Goal: Transaction & Acquisition: Register for event/course

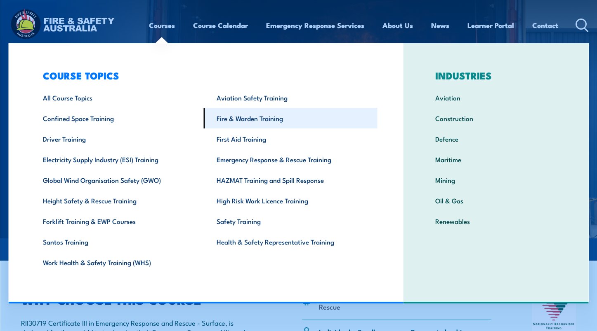
click at [251, 122] on link "Fire & Warden Training" at bounding box center [291, 118] width 174 height 21
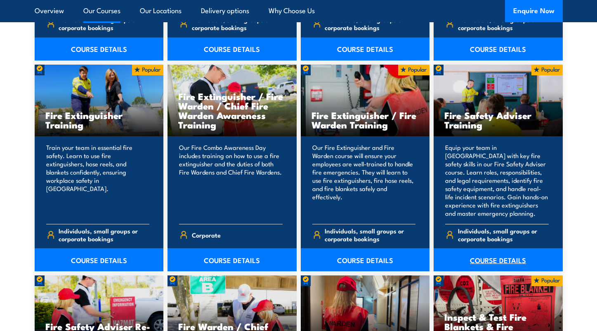
scroll to position [849, 0]
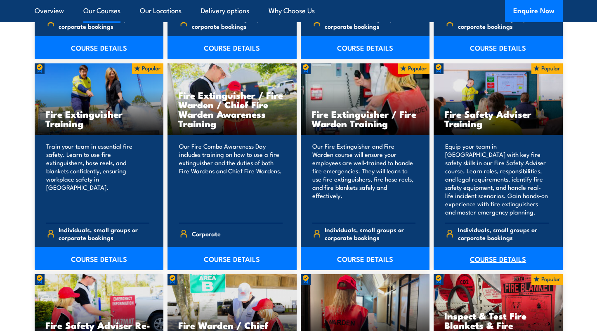
click at [499, 261] on link "COURSE DETAILS" at bounding box center [497, 258] width 129 height 23
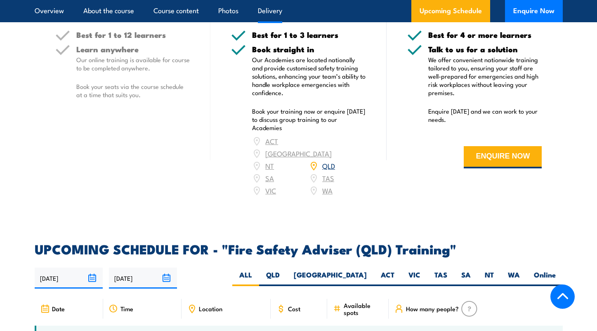
scroll to position [1104, 0]
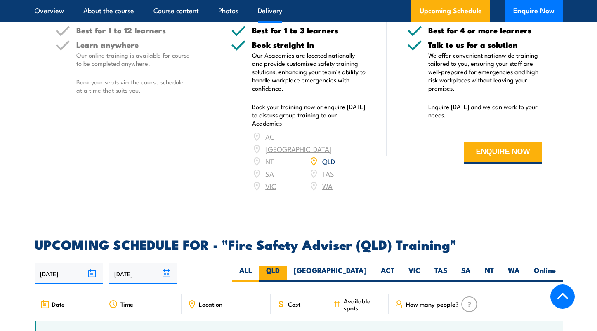
click at [287, 266] on label "QLD" at bounding box center [273, 274] width 28 height 16
click at [285, 266] on input "QLD" at bounding box center [282, 268] width 5 height 5
radio input "true"
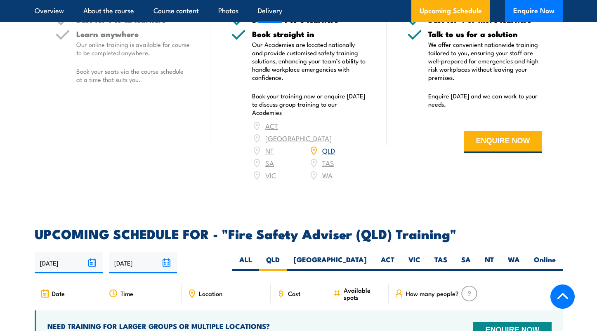
scroll to position [1231, 0]
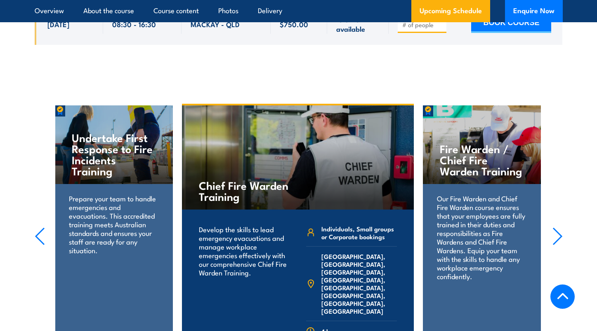
scroll to position [1936, 0]
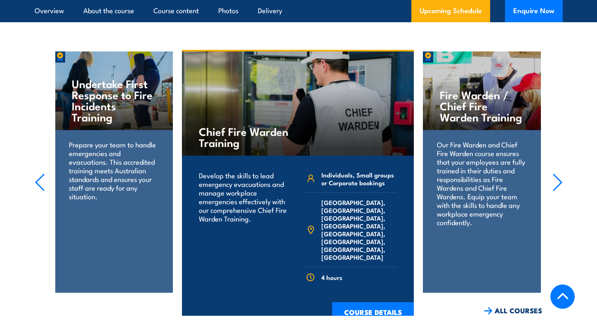
click at [471, 89] on h4 "Fire Warden / Chief Fire Warden Training" at bounding box center [481, 105] width 84 height 33
click at [486, 194] on p "Our Fire Warden and Chief Fire Warden course ensures that your employees are fu…" at bounding box center [482, 183] width 90 height 87
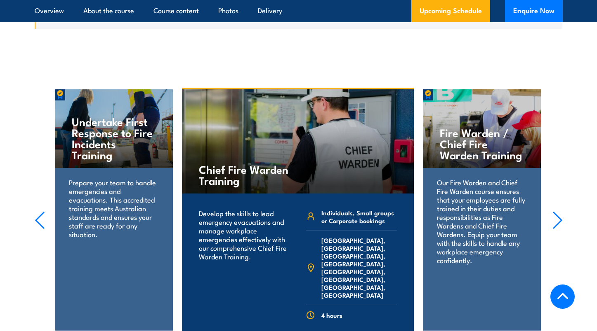
scroll to position [1898, 0]
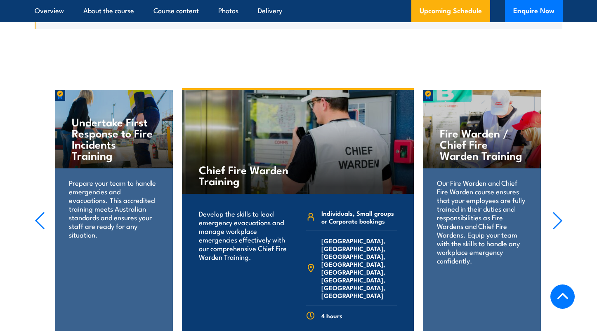
click at [557, 212] on icon "button" at bounding box center [557, 221] width 10 height 18
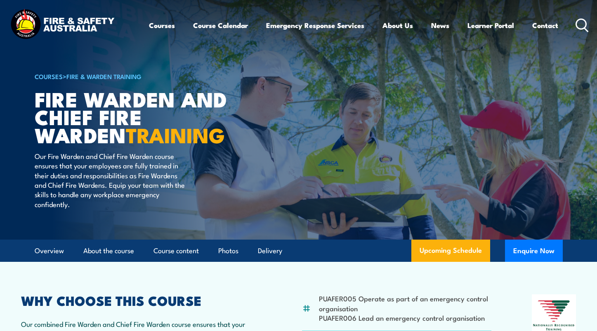
scroll to position [146, 0]
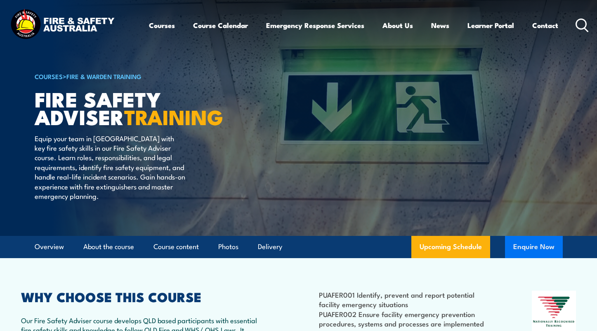
click at [528, 250] on button "Enquire Now" at bounding box center [534, 247] width 58 height 22
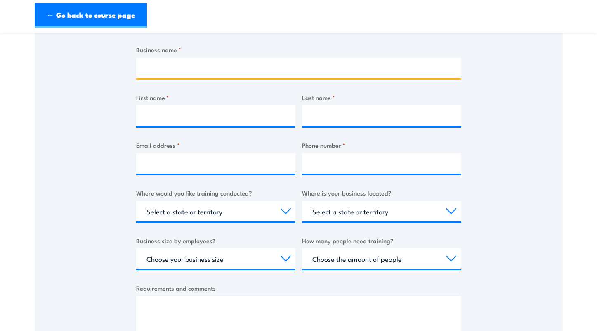
scroll to position [154, 0]
click at [165, 66] on input "Business name *" at bounding box center [298, 68] width 324 height 21
type input "Redlands United FC"
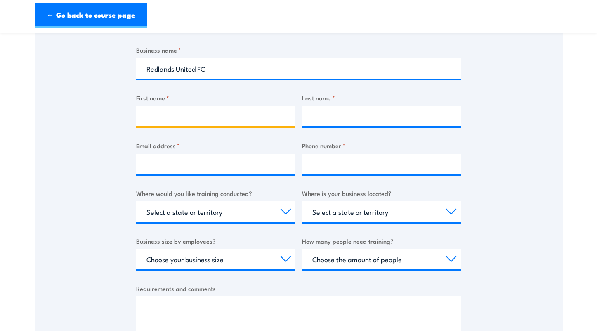
type input "[PERSON_NAME]"
type input "Austin-Kirsch"
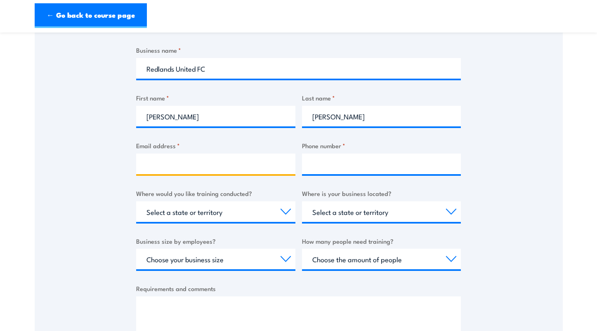
type input "clubadmin@redlandsunited.com.au"
type input "0410097405"
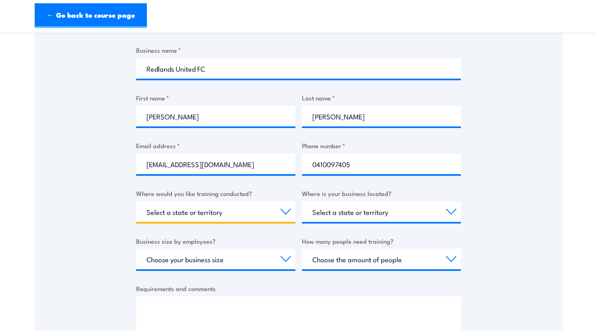
click at [251, 215] on select "Select a state or territory Nationally - multiple locations QLD NSW VIC SA ACT …" at bounding box center [215, 212] width 159 height 21
select select "QLD"
click at [136, 202] on select "Select a state or territory Nationally - multiple locations QLD NSW VIC SA ACT …" at bounding box center [215, 212] width 159 height 21
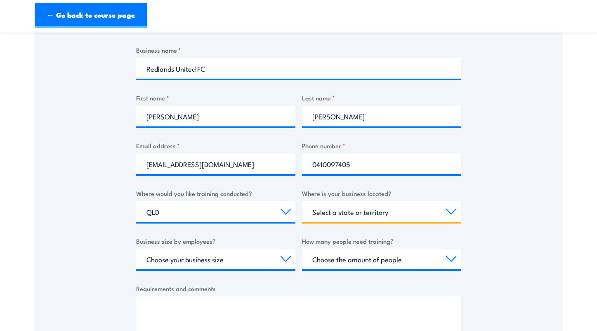
click at [338, 213] on select "Select a state or territory QLD NSW VIC SA ACT WA TAS NT" at bounding box center [381, 212] width 159 height 21
select select "QLD"
click at [302, 202] on select "Select a state or territory QLD NSW VIC SA ACT WA TAS NT" at bounding box center [381, 212] width 159 height 21
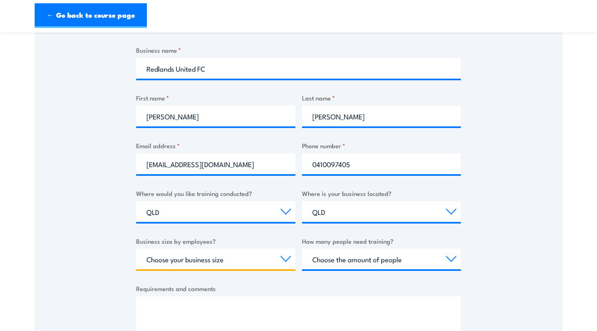
click at [228, 265] on select "Choose your business size 1 to 19 20 to 199 200+" at bounding box center [215, 259] width 159 height 21
select select "1 to 19"
click at [136, 249] on select "Choose your business size 1 to 19 20 to 199 200+" at bounding box center [215, 259] width 159 height 21
click at [481, 223] on div "Thank you for your interest in this course. Speak to our sales team for tailore…" at bounding box center [299, 159] width 528 height 412
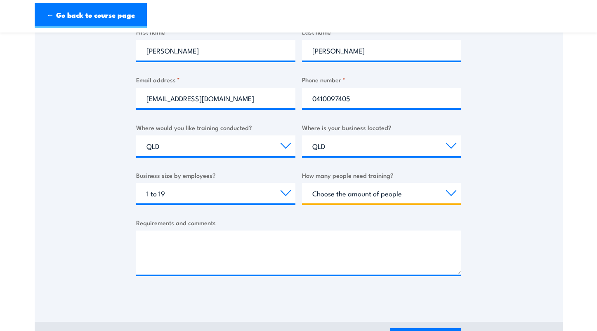
click at [357, 200] on select "Choose the amount of people 1 to 4 5 to 19 20+" at bounding box center [381, 193] width 159 height 21
select select "1 to 4"
click at [302, 183] on select "Choose the amount of people 1 to 4 5 to 19 20+" at bounding box center [381, 193] width 159 height 21
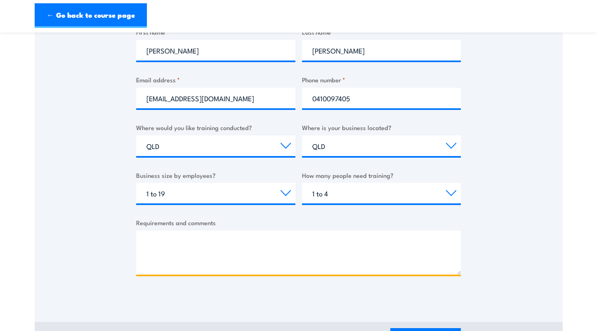
click at [204, 243] on textarea "Requirements and comments" at bounding box center [298, 253] width 324 height 44
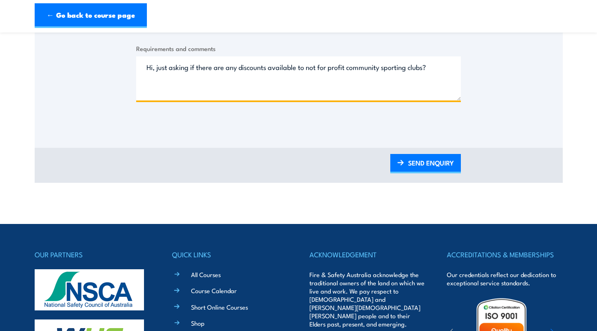
scroll to position [308, 0]
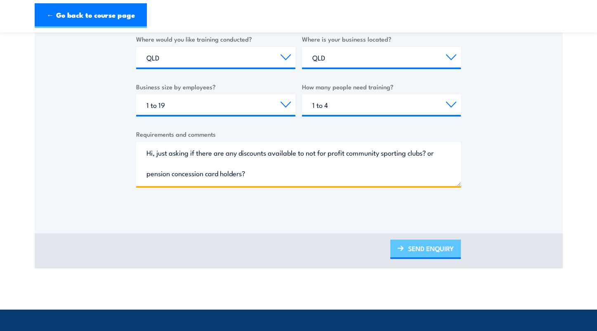
type textarea "Hi, just asking if there are any discounts available to not for profit communit…"
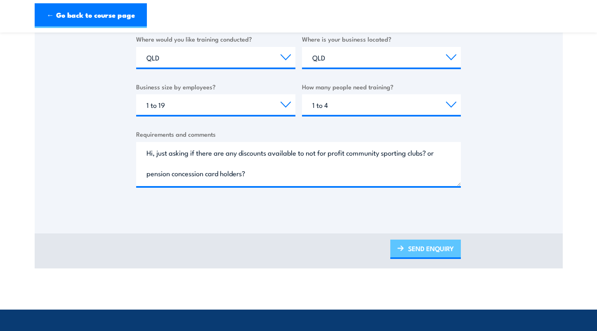
click at [422, 250] on link "SEND ENQUIRY" at bounding box center [425, 249] width 70 height 19
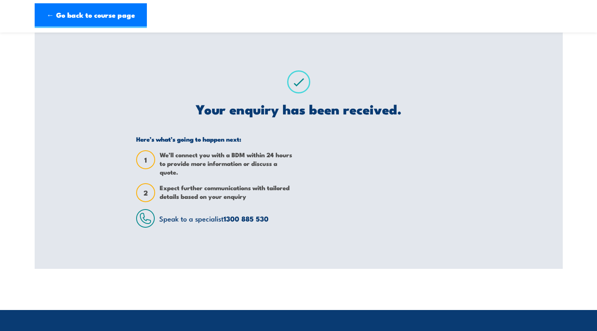
scroll to position [0, 0]
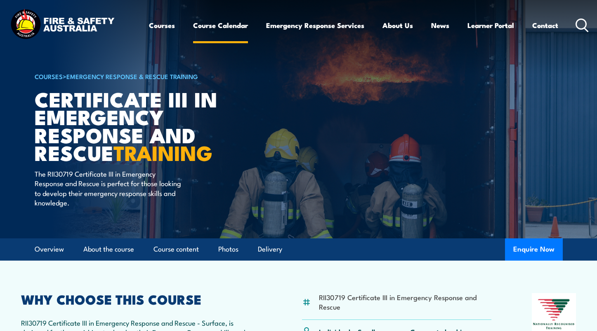
click at [216, 26] on link "Course Calendar" at bounding box center [220, 25] width 55 height 22
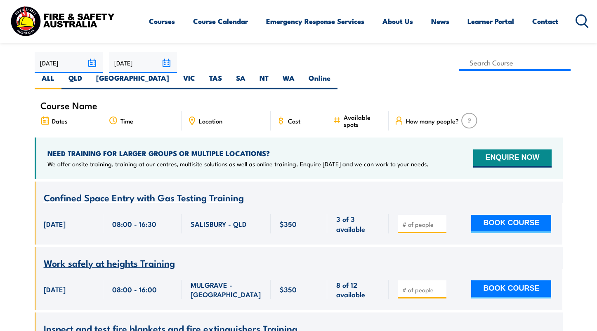
scroll to position [245, 0]
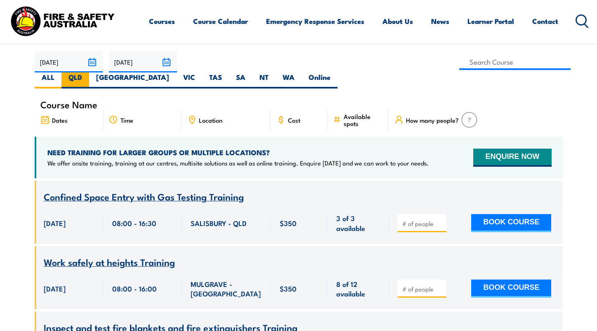
click at [89, 73] on label "QLD" at bounding box center [75, 81] width 28 height 16
click at [87, 73] on input "QLD" at bounding box center [84, 75] width 5 height 5
radio input "true"
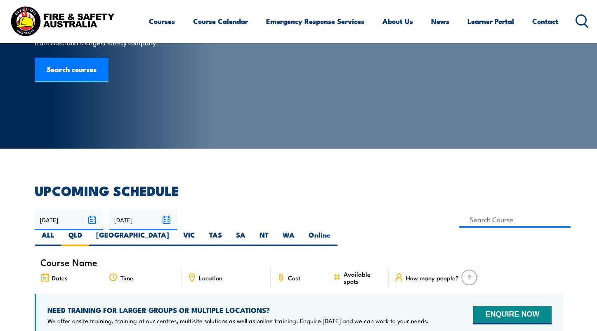
scroll to position [155, 0]
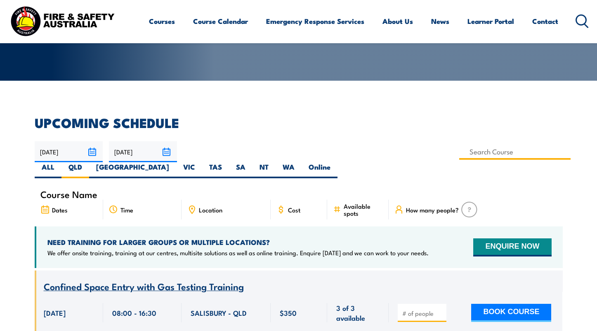
click at [459, 153] on input at bounding box center [515, 152] width 112 height 16
type input "Fire Safety Adviser Training"
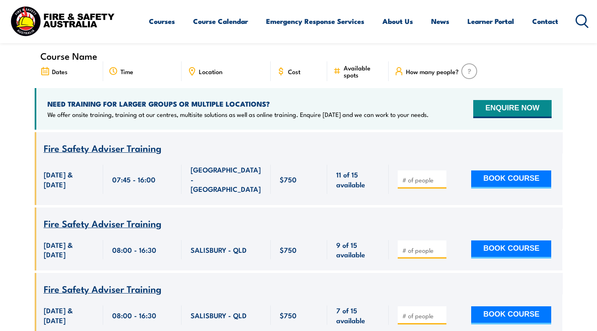
scroll to position [303, 0]
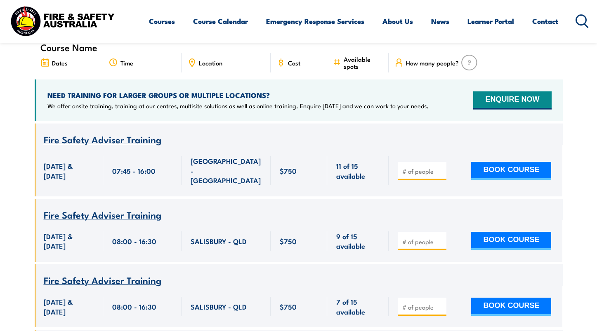
click at [145, 208] on span "Fire Safety Adviser Training" at bounding box center [102, 215] width 117 height 14
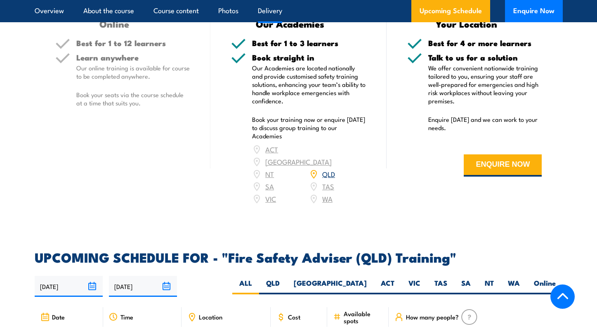
scroll to position [1076, 0]
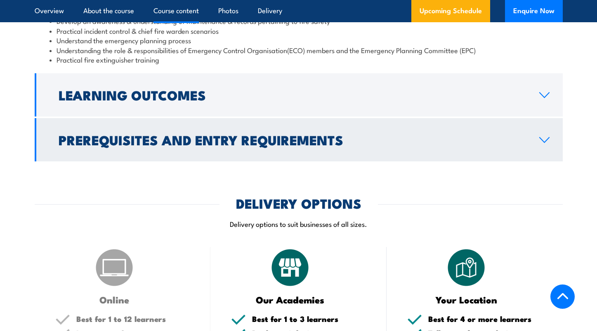
click at [233, 146] on h2 "Prerequisites and Entry Requirements" at bounding box center [292, 140] width 467 height 12
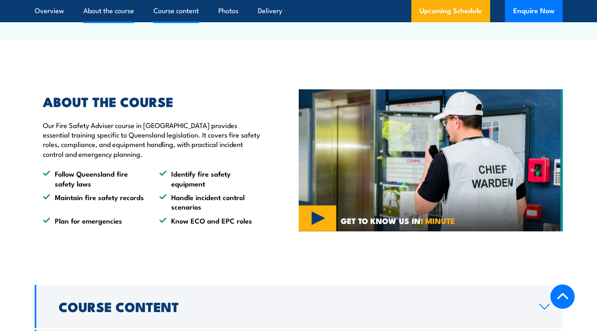
scroll to position [376, 0]
